Goal: Book appointment/travel/reservation

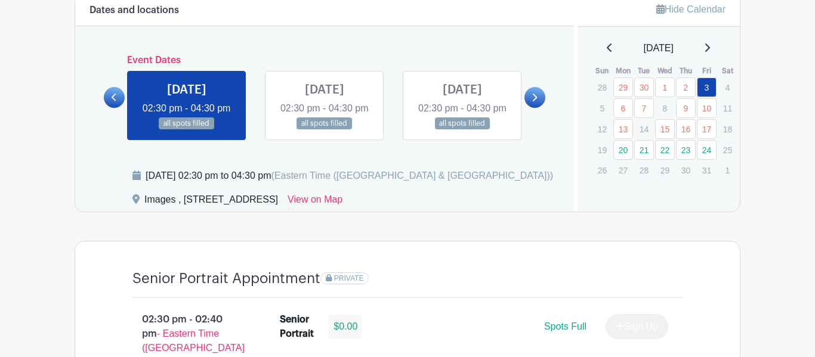
scroll to position [653, 0]
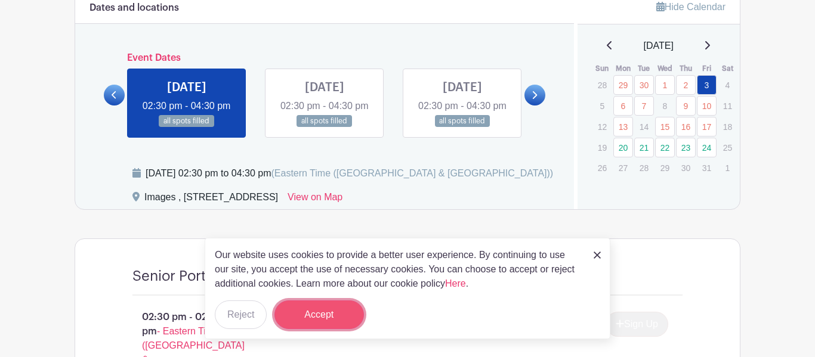
click at [330, 317] on button "Accept" at bounding box center [318, 315] width 89 height 29
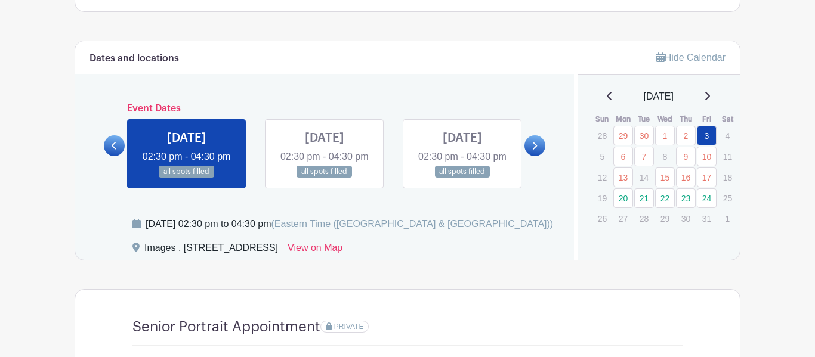
scroll to position [606, 0]
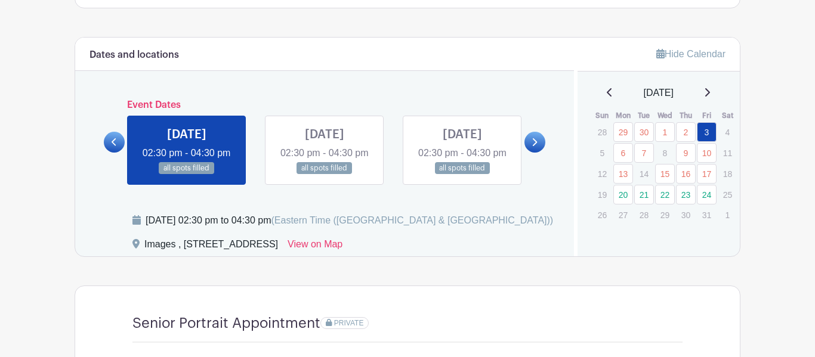
click at [511, 210] on div "Dates and locations Event Dates [DATE] 09:30 am - 04:00 pm 16 spots open [DATE]…" at bounding box center [324, 147] width 499 height 219
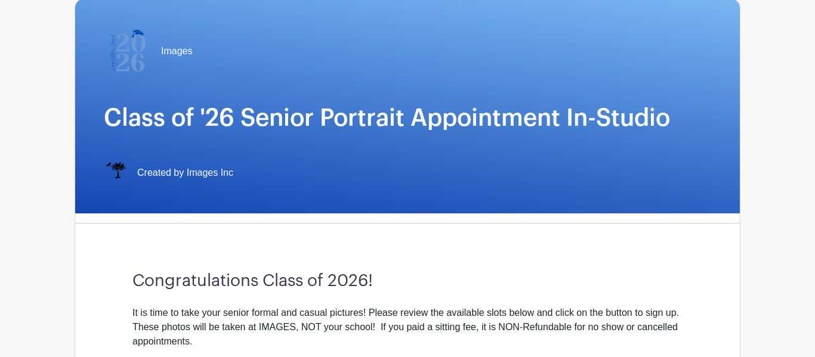
scroll to position [0, 0]
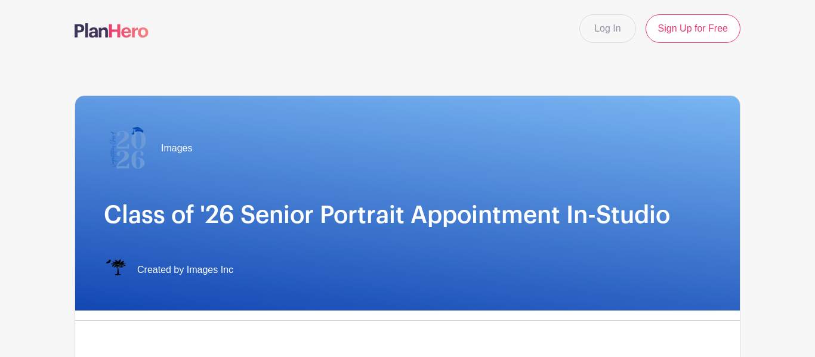
click at [131, 37] on img at bounding box center [112, 30] width 74 height 14
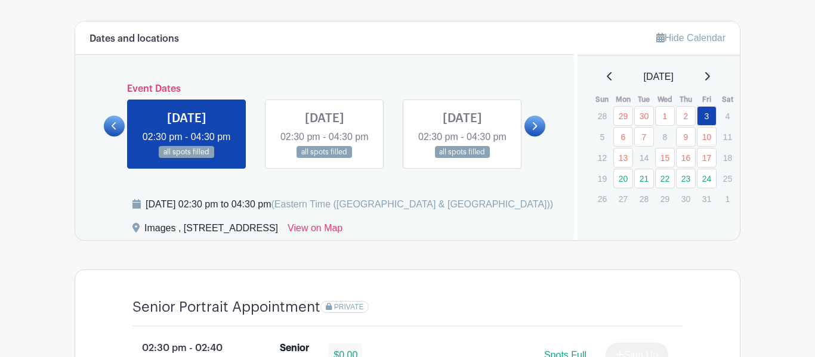
scroll to position [623, 0]
